Goal: Task Accomplishment & Management: Use online tool/utility

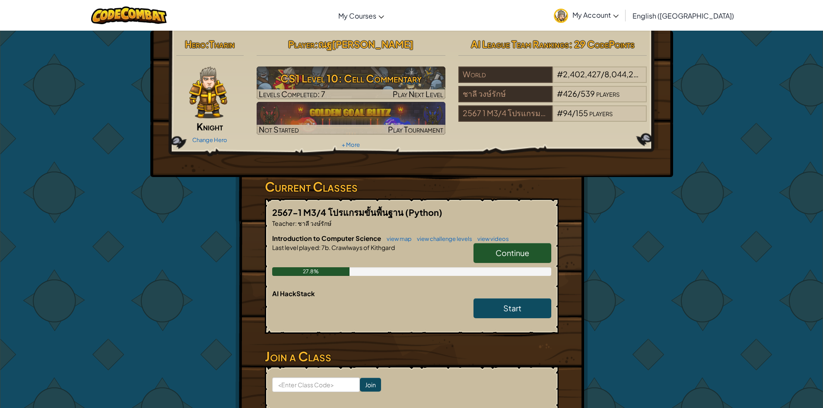
click at [488, 256] on link "Continue" at bounding box center [512, 253] width 78 height 20
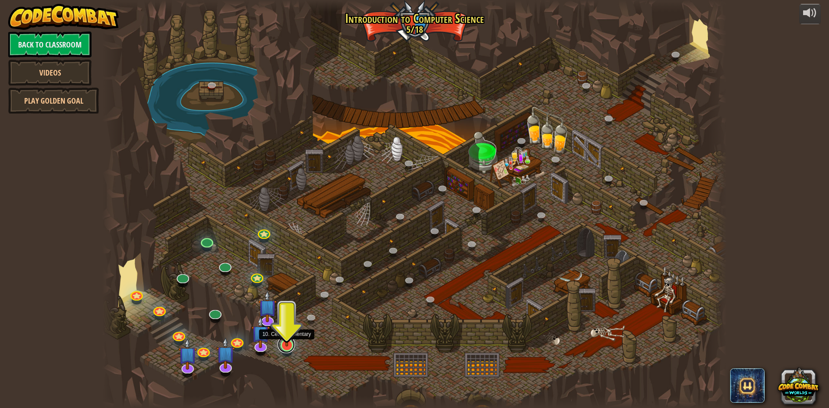
click at [289, 350] on link at bounding box center [286, 344] width 17 height 17
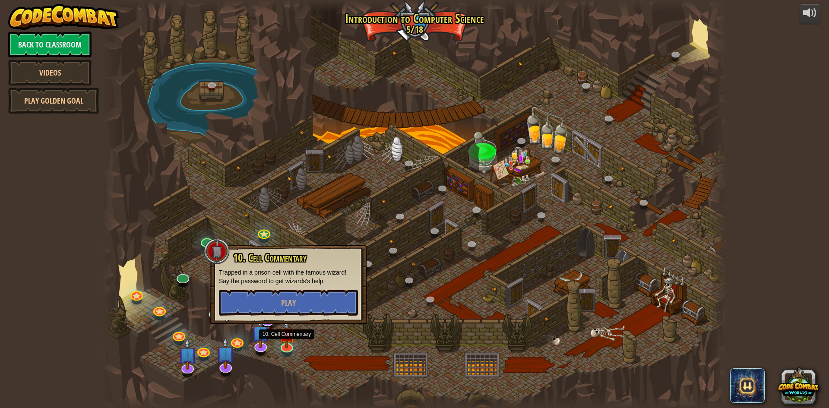
click at [304, 306] on div "10. Cell Commentary Trapped in a prison cell with the famous wizard! Say the pa…" at bounding box center [288, 284] width 156 height 79
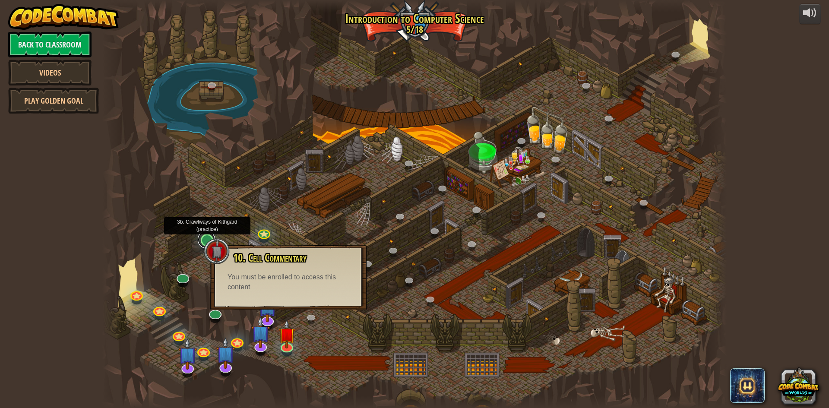
click at [202, 245] on link at bounding box center [206, 239] width 17 height 17
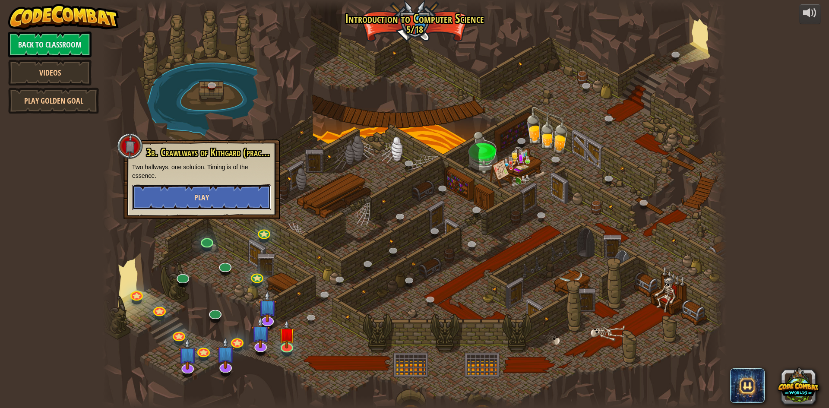
click at [207, 190] on button "Play" at bounding box center [201, 197] width 139 height 26
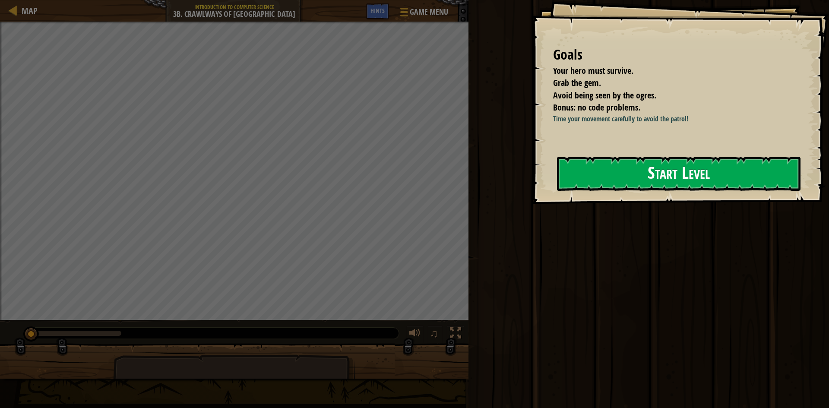
click at [694, 190] on button "Start Level" at bounding box center [679, 174] width 244 height 34
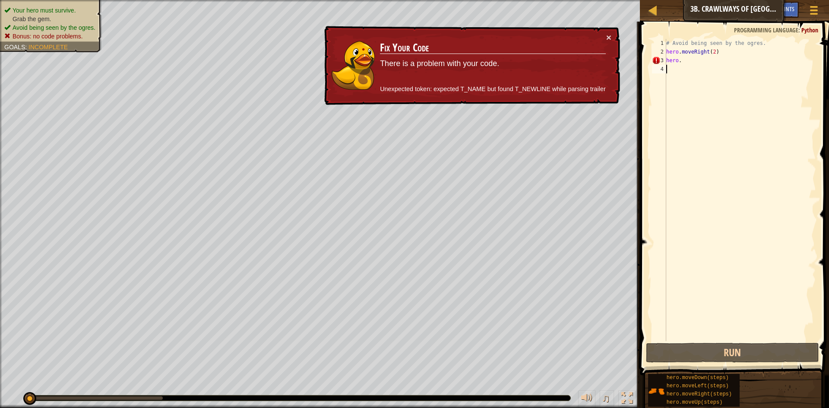
click at [702, 63] on div "# Avoid being seen by the ogres. hero . moveRight ( 2 ) hero ." at bounding box center [741, 199] width 152 height 320
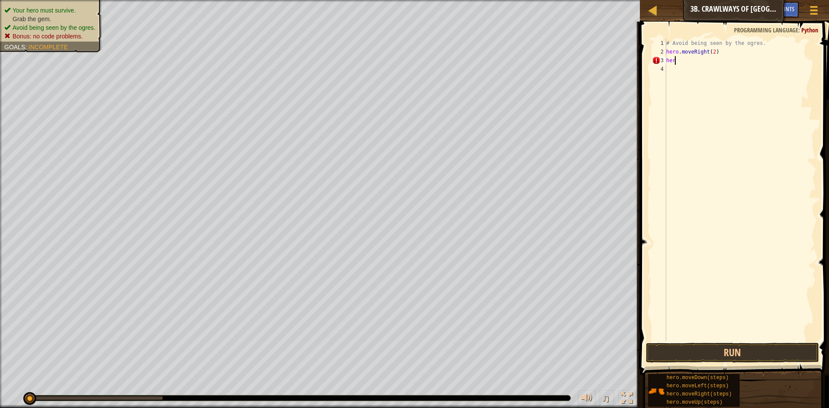
type textarea "h"
click at [723, 51] on div "# Avoid being seen by the ogres. hero . moveRight ( steps )" at bounding box center [741, 190] width 152 height 302
click at [701, 353] on button "Run" at bounding box center [732, 353] width 173 height 20
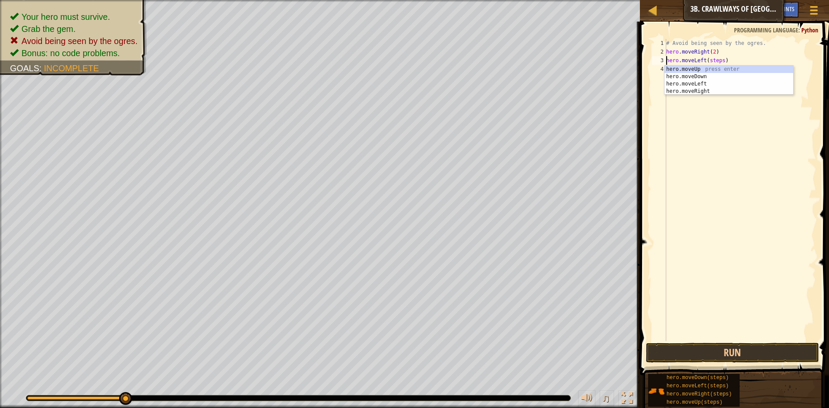
click at [721, 60] on div "# Avoid being seen by the ogres. hero . moveRight ( 2 ) hero . moveLeft ( steps…" at bounding box center [741, 199] width 152 height 320
click at [720, 70] on div "# Avoid being seen by the ogres. hero . moveRight ( 2 ) hero . moveLeft ( 1 ) h…" at bounding box center [741, 199] width 152 height 320
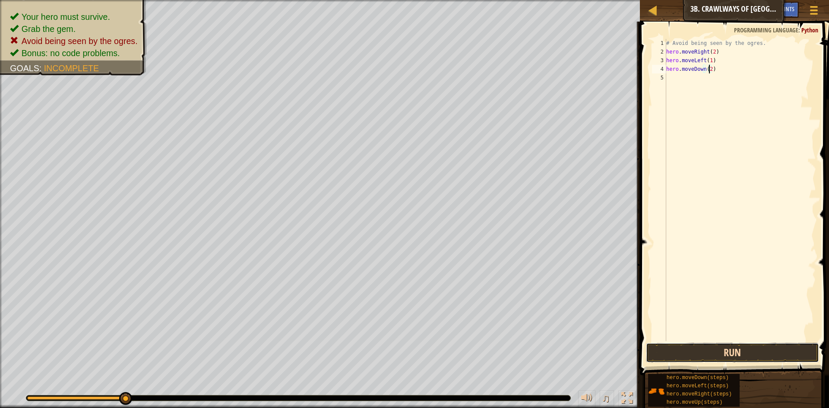
click at [708, 357] on button "Run" at bounding box center [732, 353] width 173 height 20
click at [720, 351] on button "Run" at bounding box center [732, 353] width 173 height 20
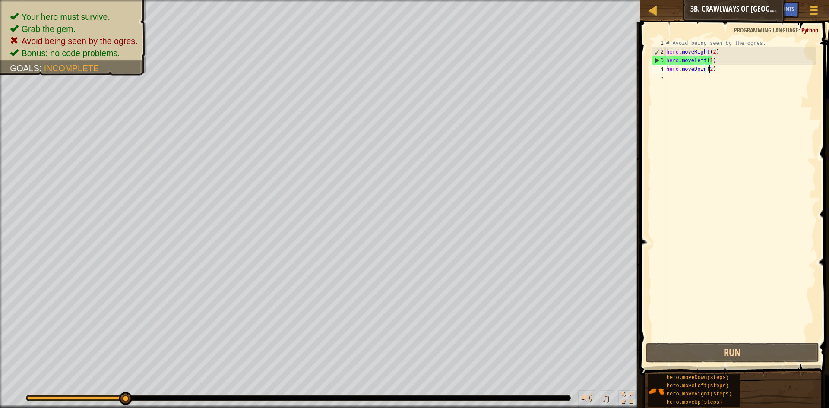
click at [708, 60] on div "# Avoid being seen by the ogres. hero . moveRight ( 2 ) hero . moveLeft ( 1 ) h…" at bounding box center [741, 199] width 152 height 320
type textarea "hero.moveLeft(1)"
click at [710, 60] on div "# Avoid being seen by the ogres. hero . moveRight ( 2 ) hero . moveLeft ( 1 ) h…" at bounding box center [741, 199] width 152 height 320
drag, startPoint x: 720, startPoint y: 60, endPoint x: 667, endPoint y: 63, distance: 52.8
click at [667, 63] on div "# Avoid being seen by the ogres. hero . moveRight ( 2 ) hero . moveLeft ( 1 ) h…" at bounding box center [741, 199] width 152 height 320
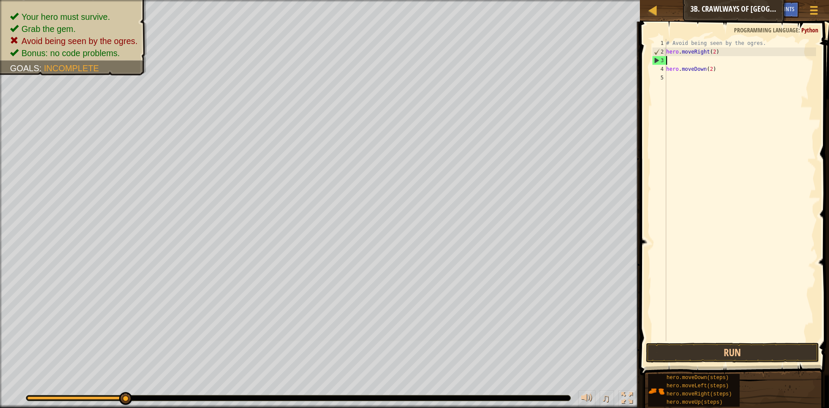
scroll to position [4, 0]
click at [742, 349] on button "Run" at bounding box center [732, 353] width 173 height 20
click at [719, 58] on div "# Avoid being seen by the ogres. hero . moveRight ( 2 ) hero . moveLeft ( steps…" at bounding box center [741, 190] width 152 height 302
click at [720, 62] on div "# Avoid being seen by the ogres. hero . moveRight ( 2 ) hero . moveLeft ( steps…" at bounding box center [741, 199] width 152 height 320
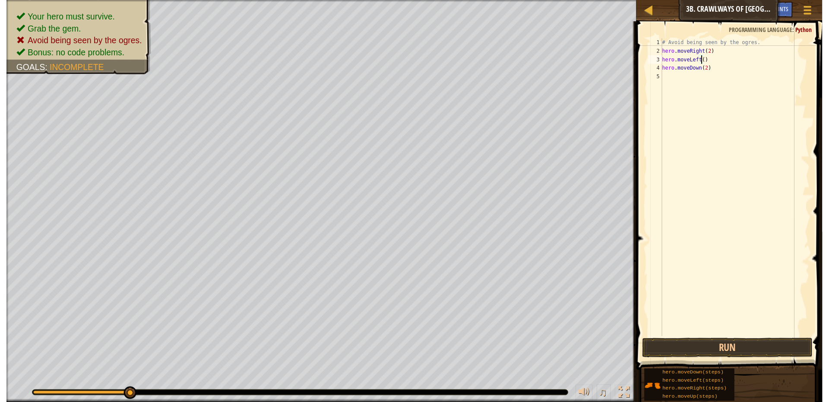
scroll to position [4, 3]
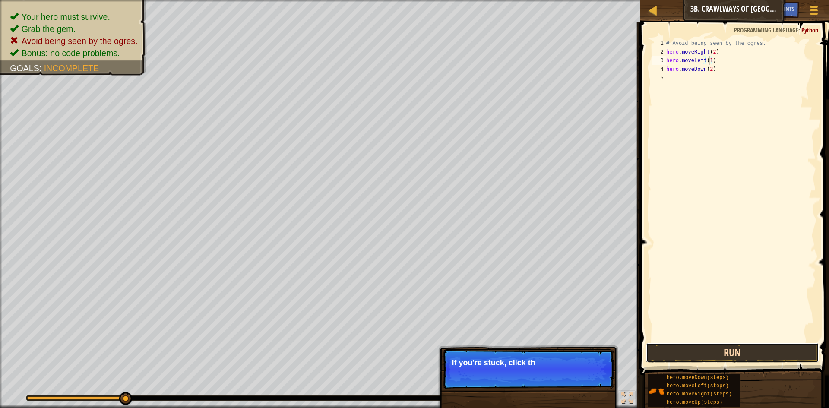
click at [750, 352] on button "Run" at bounding box center [732, 353] width 173 height 20
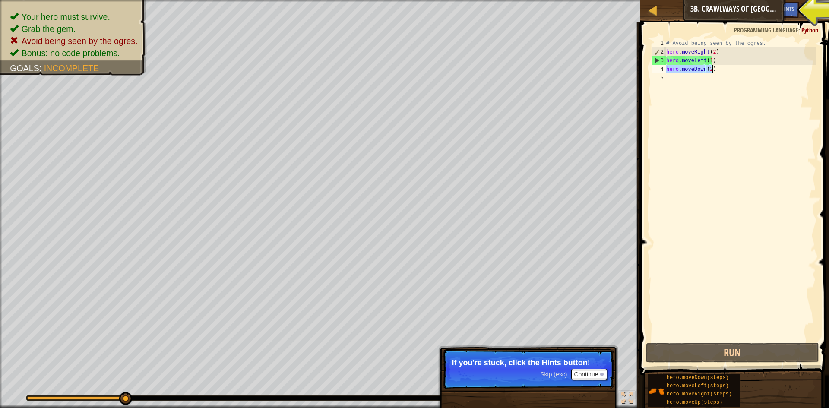
drag, startPoint x: 666, startPoint y: 69, endPoint x: 711, endPoint y: 70, distance: 44.9
click at [711, 70] on div "# Avoid being seen by the ogres. hero . moveRight ( 2 ) hero . moveLeft ( 1 ) h…" at bounding box center [741, 199] width 152 height 320
type textarea "hero.moveDown(2)"
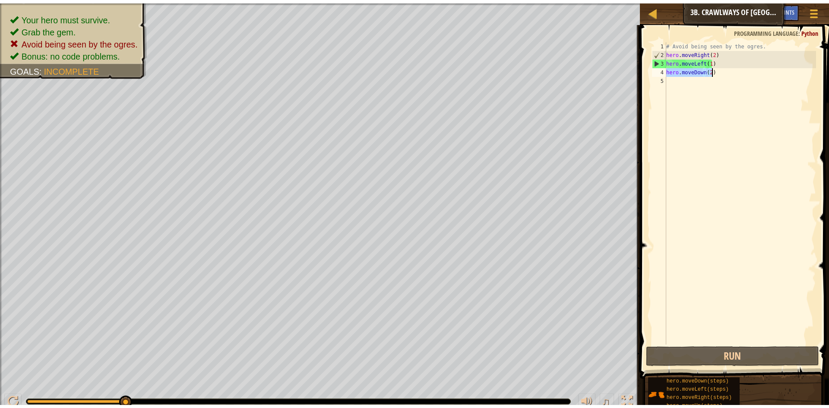
scroll to position [4, 0]
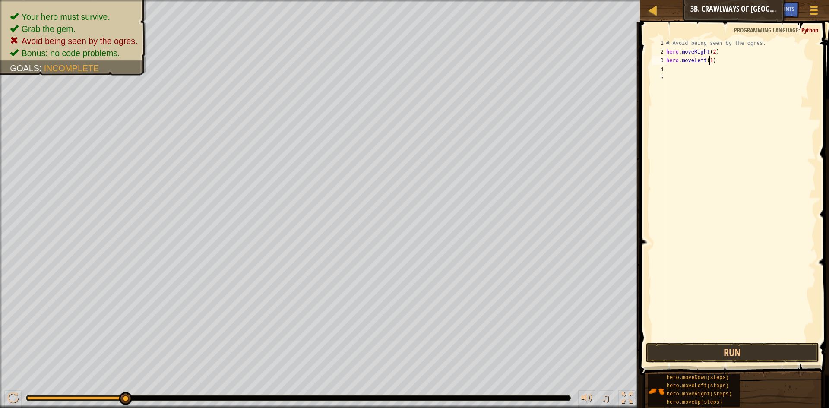
click at [709, 63] on div "# Avoid being seen by the ogres. hero . moveRight ( 2 ) hero . moveLeft ( 1 )" at bounding box center [741, 199] width 152 height 320
click at [732, 353] on button "Run" at bounding box center [732, 353] width 173 height 20
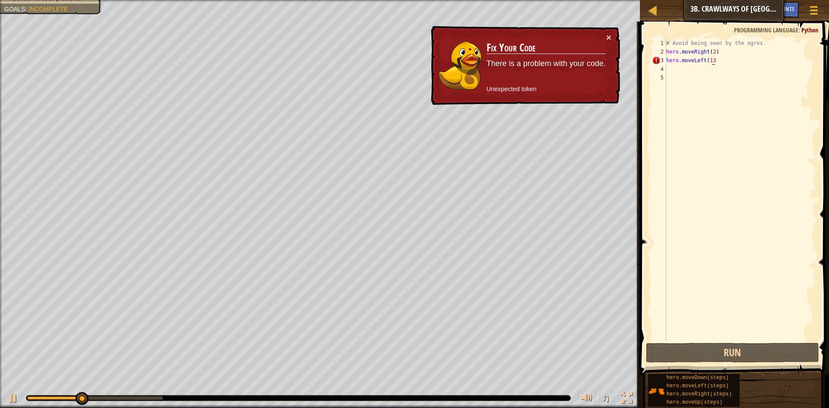
click at [729, 63] on div "# Avoid being seen by the ogres. hero . moveRight ( 2 ) hero . moveLeft ( 13" at bounding box center [741, 199] width 152 height 320
click at [727, 62] on div "# Avoid being seen by the ogres. hero . moveRight ( 2 ) hero . moveLeft ( 13" at bounding box center [741, 199] width 152 height 320
click at [711, 62] on div "# Avoid being seen by the ogres. hero . moveRight ( 2 ) hero . moveLeft ( 13" at bounding box center [741, 199] width 152 height 320
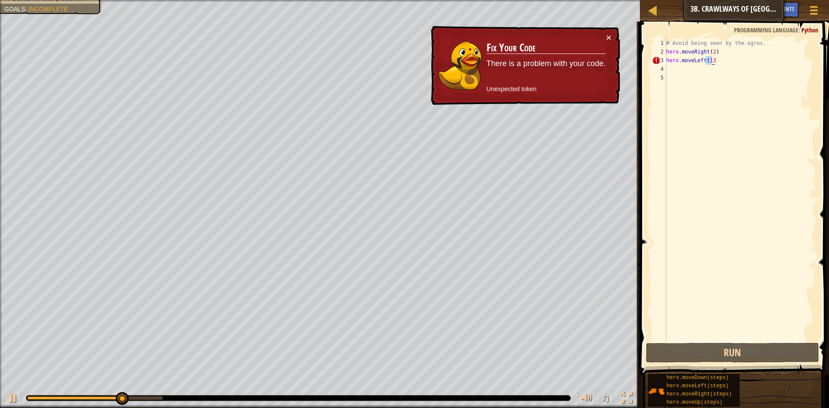
type textarea "hero.moveLeft(13"
click at [711, 62] on div "# Avoid being seen by the ogres. hero . moveRight ( 2 ) hero . moveLeft ( 13" at bounding box center [741, 199] width 152 height 320
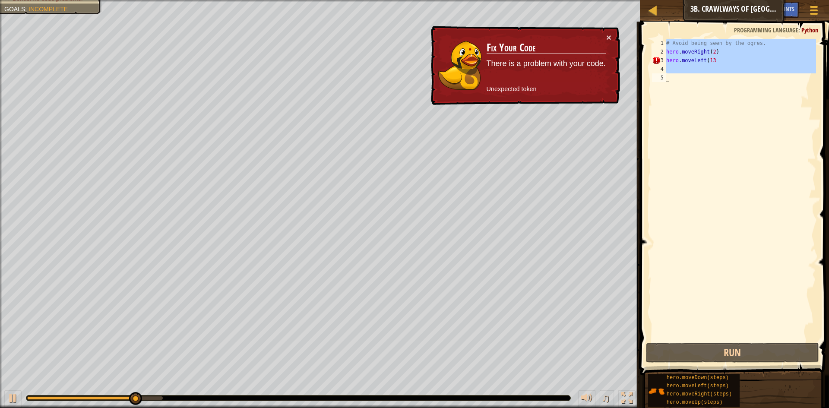
scroll to position [4, 0]
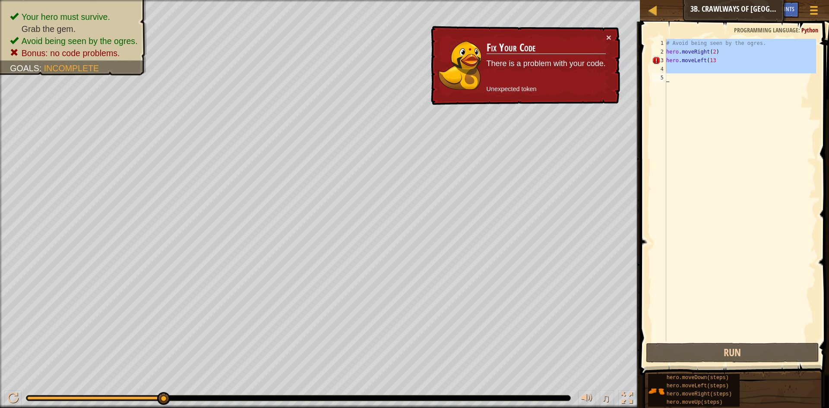
click at [671, 59] on div "# Avoid being seen by the ogres. hero . moveRight ( 2 ) hero . moveLeft ( 13" at bounding box center [741, 190] width 152 height 302
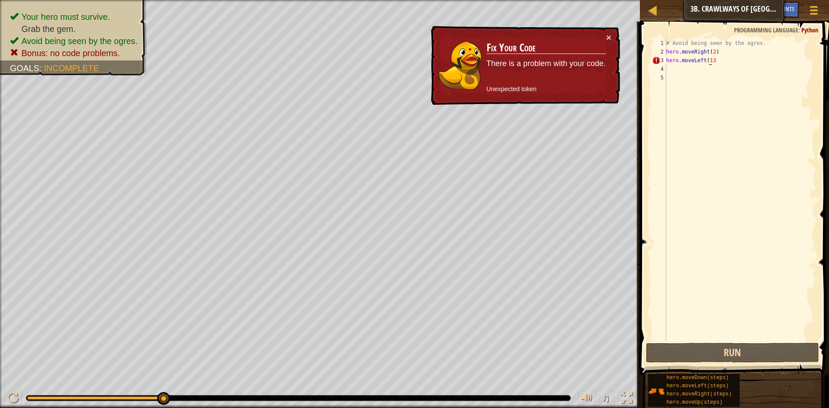
click at [710, 57] on div "# Avoid being seen by the ogres. hero . moveRight ( 2 ) hero . moveLeft ( 13" at bounding box center [741, 199] width 152 height 320
click at [713, 58] on div "# Avoid being seen by the ogres. hero . moveRight ( 2 ) hero . moveLeft ( 13" at bounding box center [741, 199] width 152 height 320
click at [714, 60] on div "# Avoid being seen by the ogres. hero . moveRight ( 2 ) hero . moveLeft ( 13" at bounding box center [741, 199] width 152 height 320
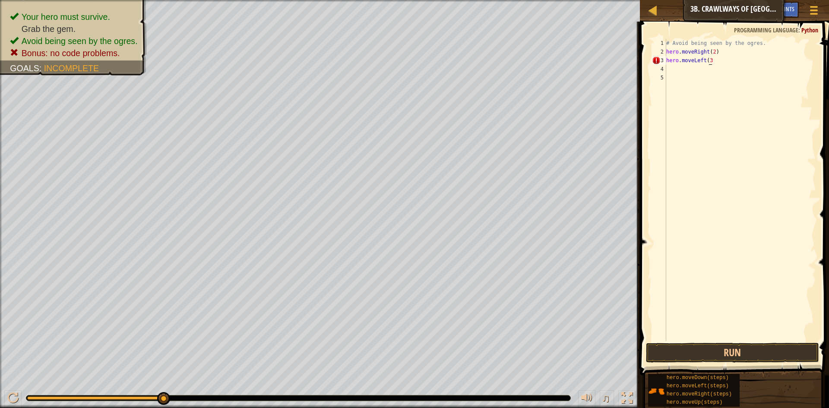
scroll to position [4, 3]
type textarea "hero.moveLeft(3)"
click at [768, 352] on button "Run" at bounding box center [732, 353] width 173 height 20
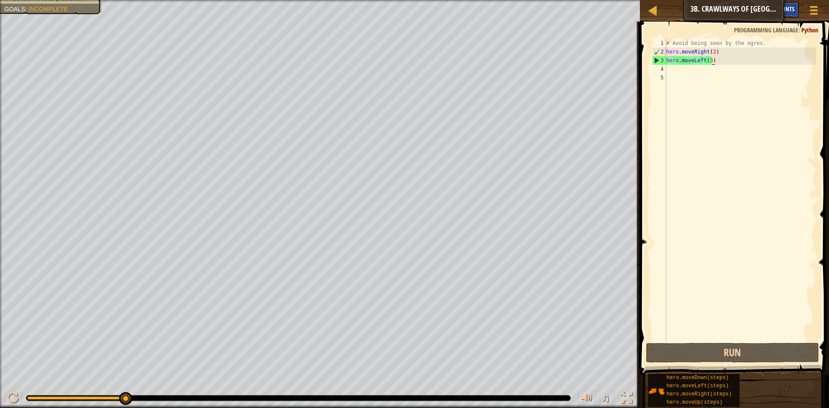
click at [790, 12] on span "Hints" at bounding box center [787, 9] width 14 height 8
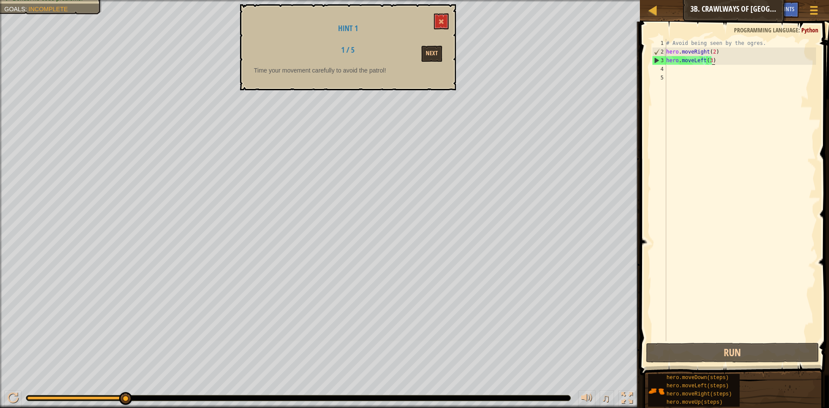
drag, startPoint x: 378, startPoint y: 50, endPoint x: 402, endPoint y: 46, distance: 24.1
click at [378, 50] on div "1 / 5" at bounding box center [347, 52] width 67 height 13
click at [427, 48] on button "Next" at bounding box center [432, 54] width 21 height 16
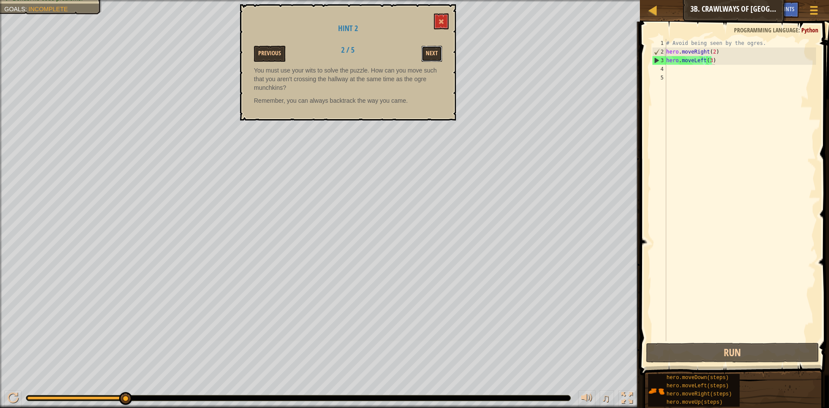
click at [427, 48] on button "Next" at bounding box center [432, 54] width 21 height 16
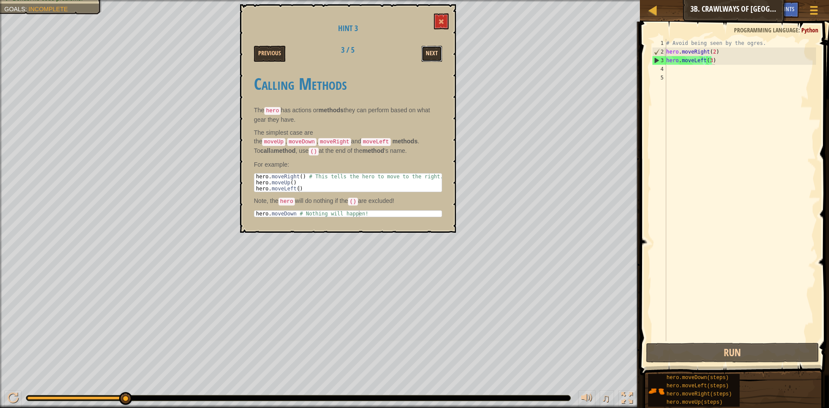
click at [441, 49] on button "Next" at bounding box center [432, 54] width 21 height 16
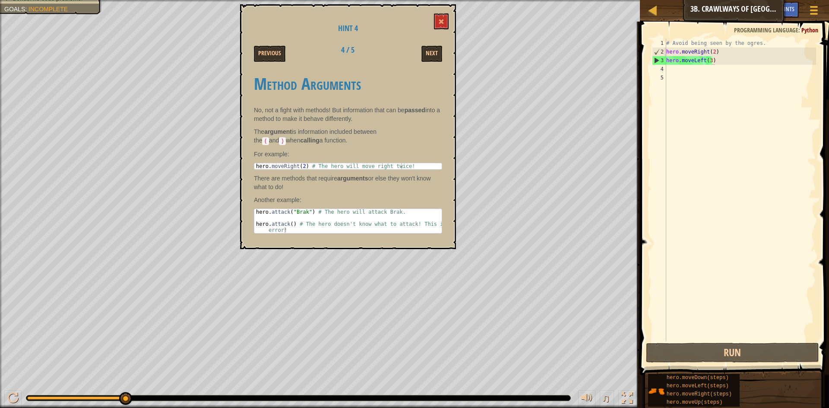
type textarea "hero.attack("Brak") # The hero will attack Brak."
drag, startPoint x: 257, startPoint y: 212, endPoint x: 287, endPoint y: 212, distance: 30.7
click at [287, 212] on div "hero . attack ( "Brak" ) # The hero will attack Brak. hero . attack ( ) # The h…" at bounding box center [347, 230] width 187 height 42
click at [441, 23] on span at bounding box center [441, 22] width 6 height 6
